Goal: Information Seeking & Learning: Learn about a topic

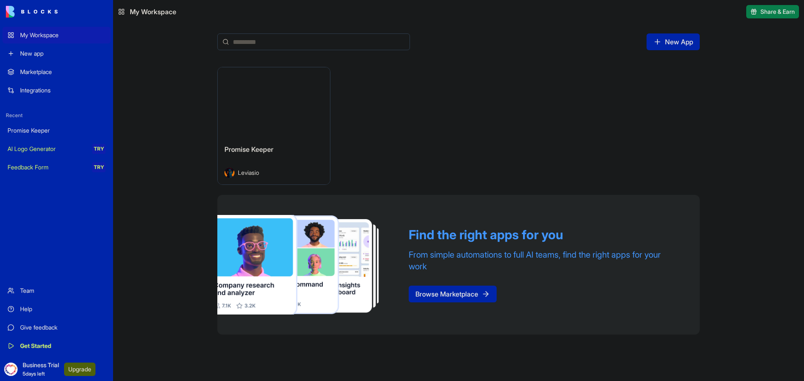
click at [46, 34] on div "My Workspace" at bounding box center [62, 35] width 85 height 8
click at [248, 153] on span "Promise Keeper" at bounding box center [248, 149] width 49 height 8
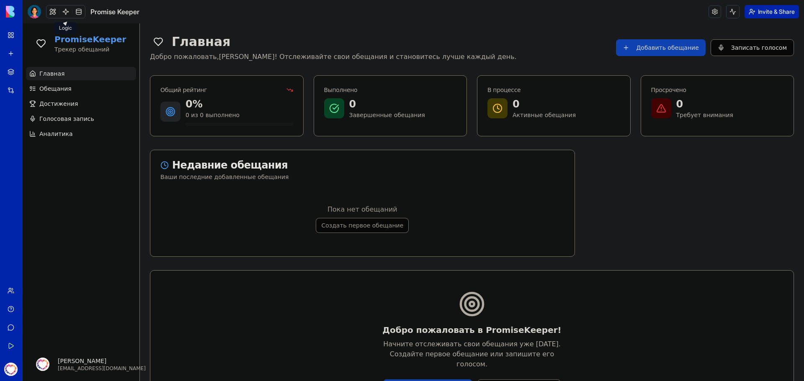
click at [67, 11] on link at bounding box center [65, 11] width 13 height 13
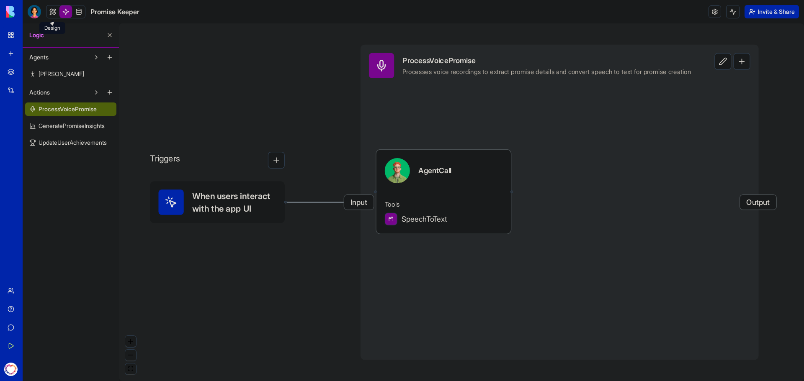
click at [54, 13] on link at bounding box center [52, 11] width 13 height 13
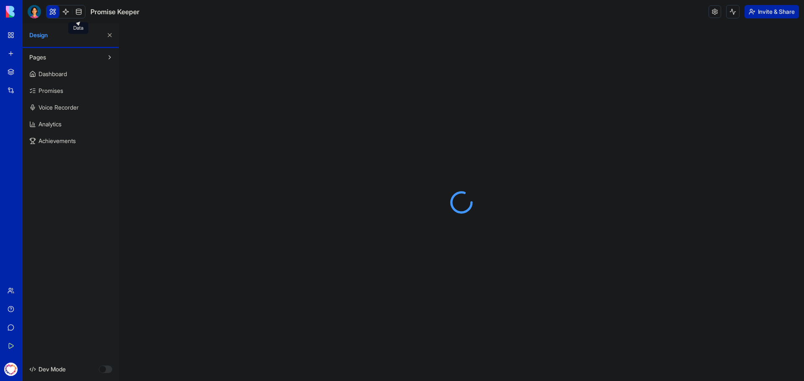
click at [76, 12] on link at bounding box center [78, 11] width 13 height 13
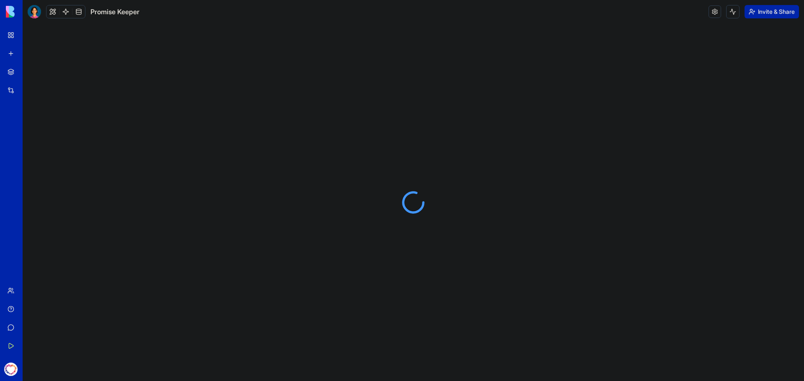
click at [76, 12] on link at bounding box center [78, 11] width 13 height 13
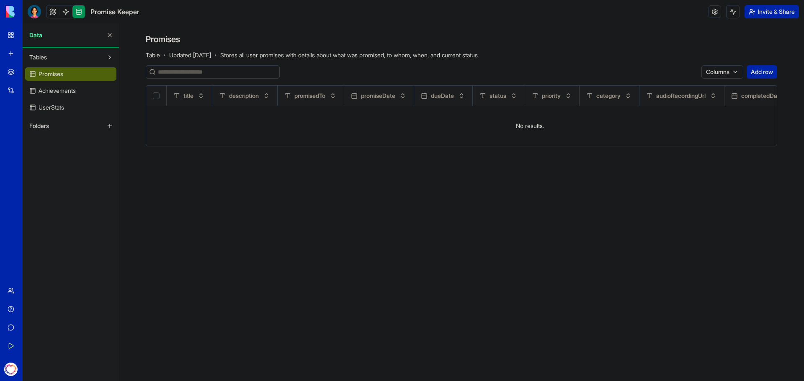
click at [76, 12] on link at bounding box center [78, 11] width 13 height 13
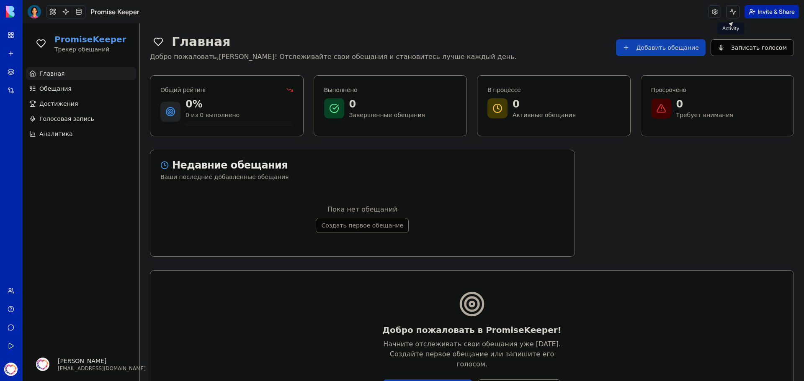
click at [727, 10] on button at bounding box center [732, 11] width 13 height 13
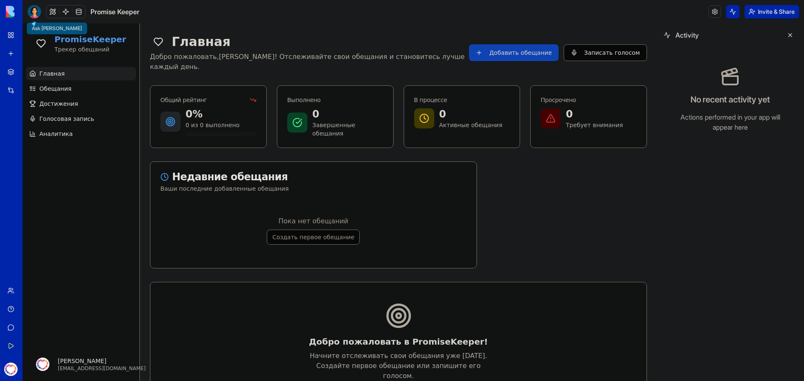
click at [36, 14] on div at bounding box center [34, 11] width 13 height 13
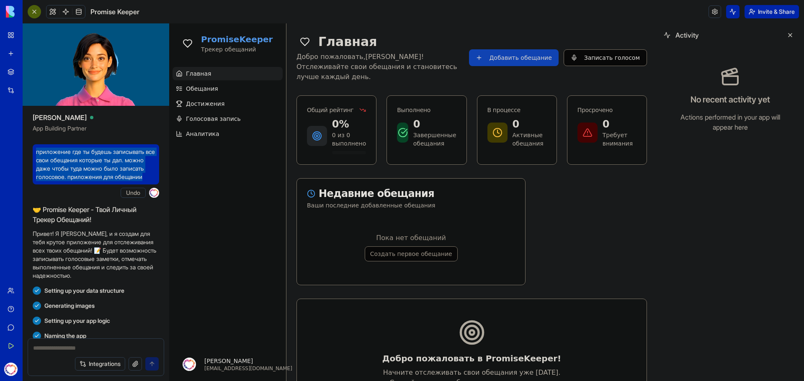
drag, startPoint x: 68, startPoint y: 185, endPoint x: 36, endPoint y: 155, distance: 42.9
click at [36, 155] on span "приложение где ты будешь записывать все свои обещания которые ты дал. можно даж…" at bounding box center [96, 164] width 120 height 33
copy span "приложение где ты будешь записывать все свои обещания которые ты дал. можно даж…"
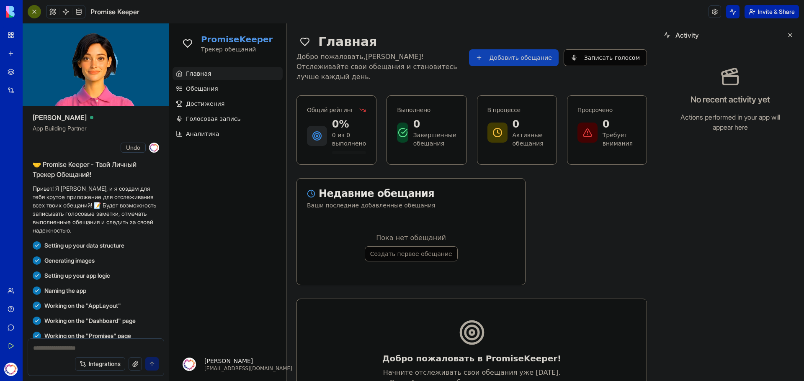
scroll to position [42, 0]
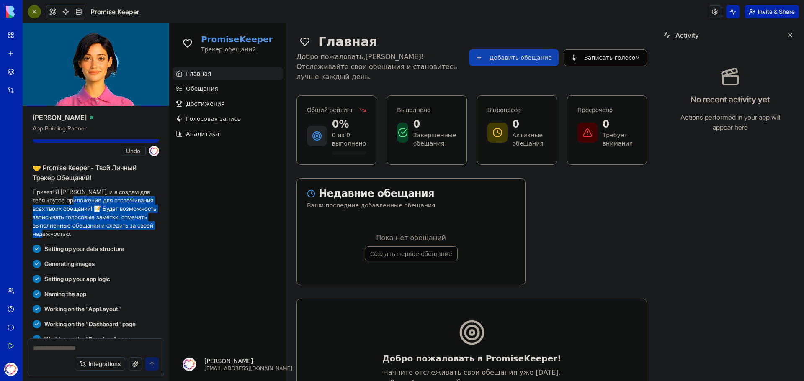
drag, startPoint x: 93, startPoint y: 244, endPoint x: 70, endPoint y: 206, distance: 44.3
click at [70, 206] on p "Привет! Я [PERSON_NAME], и я создам для тебя крутое приложение для отслеживания…" at bounding box center [96, 213] width 126 height 50
copy p "для отслеживания всех твоих обещаний! 📝 Будет возможность записывать голосовые …"
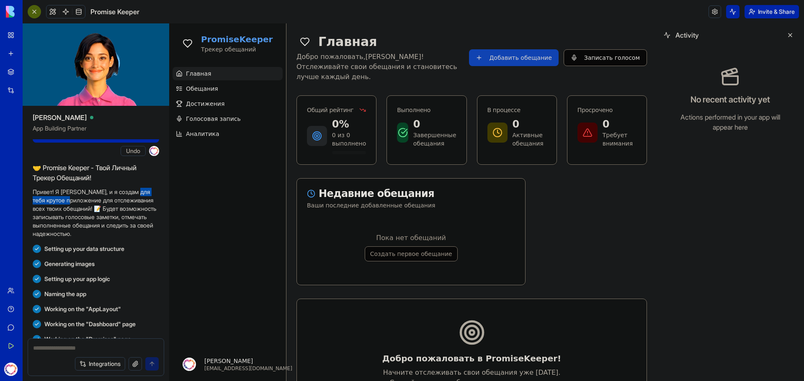
drag, startPoint x: 140, startPoint y: 199, endPoint x: 67, endPoint y: 207, distance: 73.7
click at [67, 207] on p "Привет! Я [PERSON_NAME], и я создам для тебя крутое приложение для отслеживания…" at bounding box center [96, 213] width 126 height 50
copy p "крутое приложение"
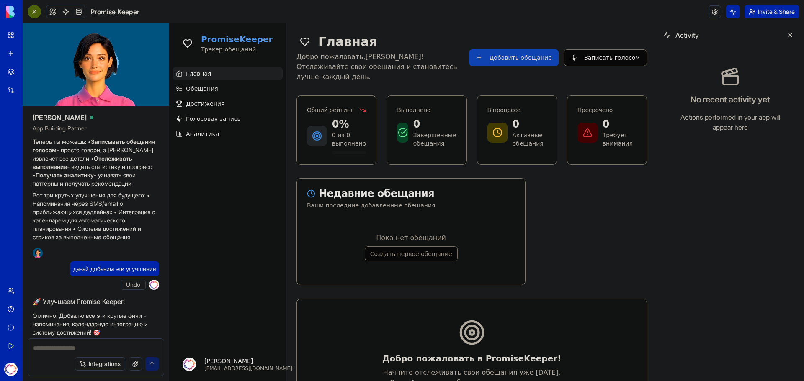
scroll to position [293, 0]
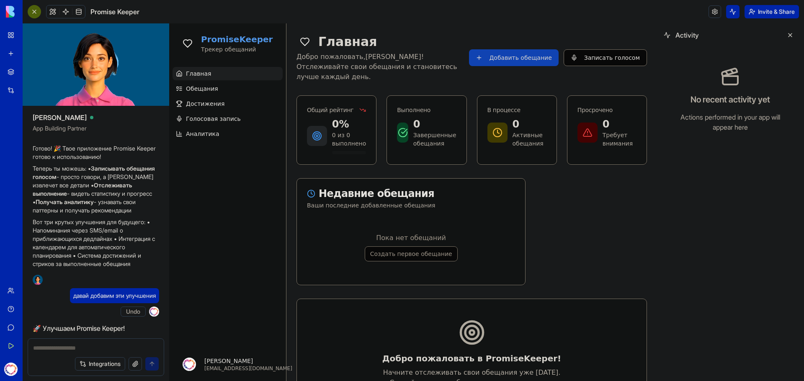
drag, startPoint x: 95, startPoint y: 177, endPoint x: 97, endPoint y: 207, distance: 30.6
click at [97, 207] on p "Теперь ты можешь: • Записывать обещания голосом - просто говори, а [PERSON_NAME…" at bounding box center [96, 190] width 126 height 50
copy p "Записывать обещания голосом - просто говори, а [PERSON_NAME] извлечет все детал…"
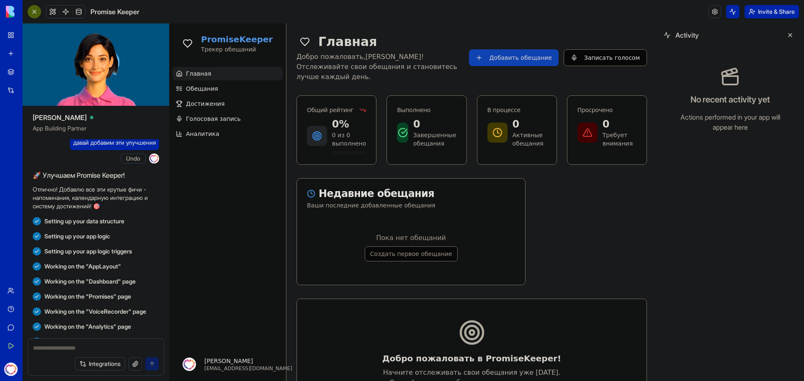
scroll to position [460, 0]
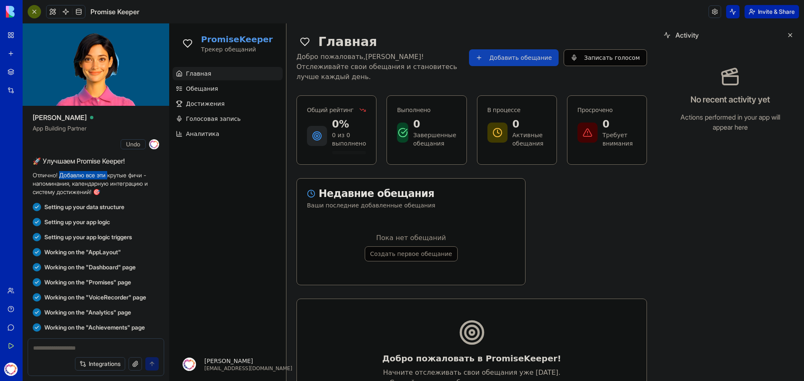
drag, startPoint x: 61, startPoint y: 190, endPoint x: 112, endPoint y: 193, distance: 50.7
click at [112, 193] on p "Отлично! Добавлю все эти крутые фичи - напоминания, календарную интеграцию и си…" at bounding box center [96, 183] width 126 height 25
drag, startPoint x: 84, startPoint y: 201, endPoint x: 124, endPoint y: 197, distance: 40.4
click at [85, 196] on p "Отлично! Добавлю все эти крутые фичи - напоминания, календарную интеграцию и си…" at bounding box center [96, 183] width 126 height 25
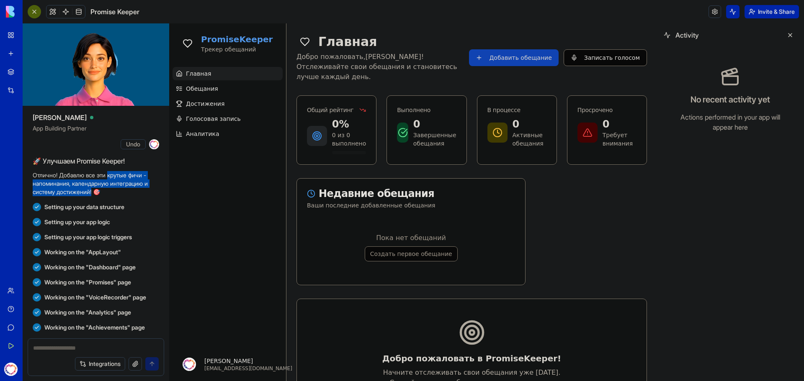
drag, startPoint x: 113, startPoint y: 191, endPoint x: 94, endPoint y: 205, distance: 23.0
click at [94, 196] on p "Отлично! Добавлю все эти крутые фичи - напоминания, календарную интеграцию и си…" at bounding box center [96, 183] width 126 height 25
copy p "крутые фичи - напоминания, календарную интеграцию и систему достижений!"
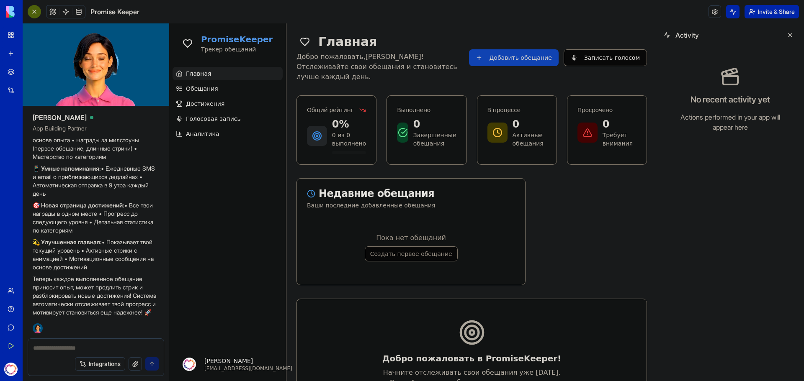
scroll to position [769, 0]
